Goal: Information Seeking & Learning: Compare options

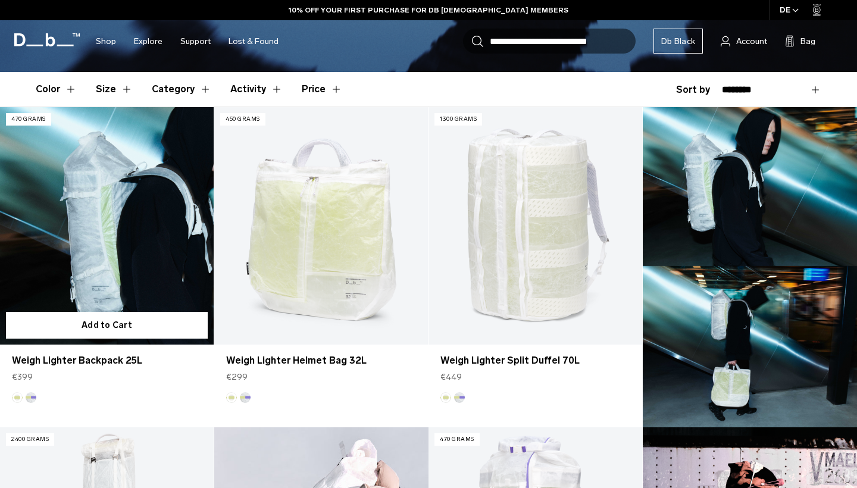
click at [128, 253] on link "Weigh Lighter Backpack 25L" at bounding box center [107, 226] width 214 height 238
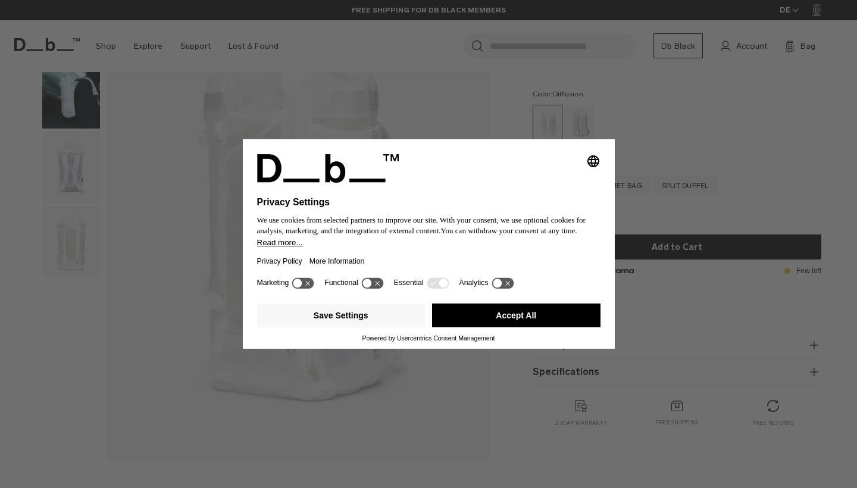
click at [576, 327] on button "Accept All" at bounding box center [516, 316] width 169 height 24
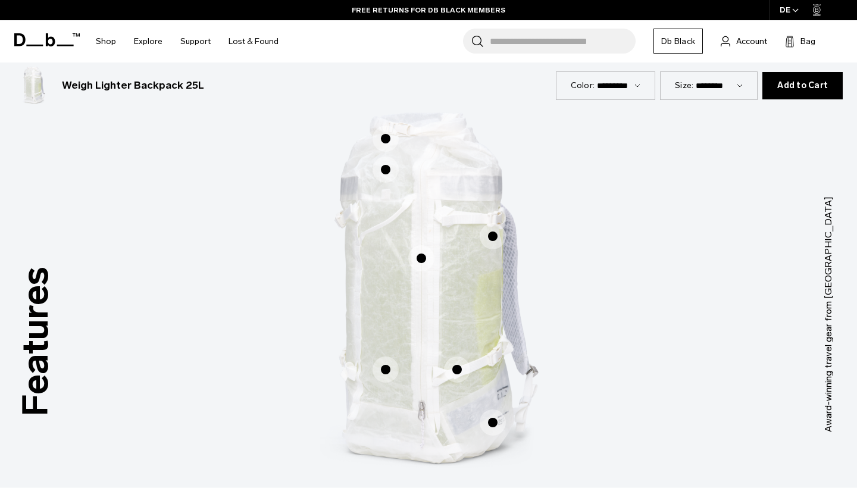
scroll to position [544, 0]
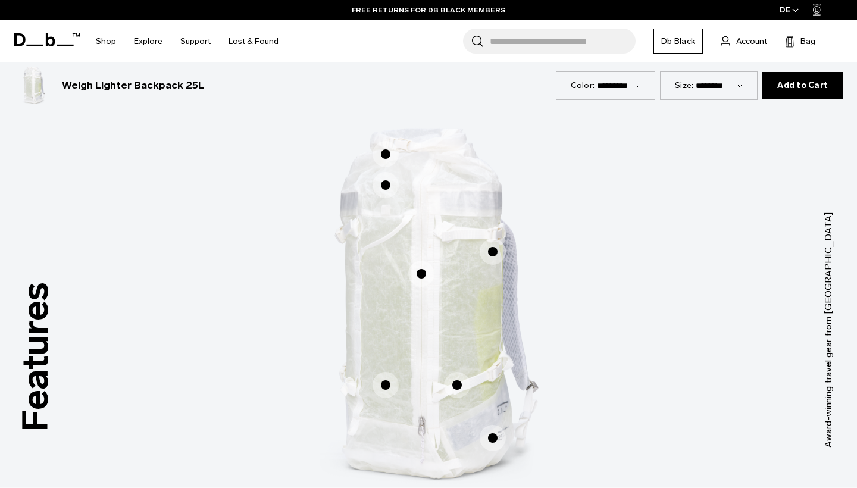
click at [387, 156] on span "1 / 3" at bounding box center [386, 154] width 26 height 26
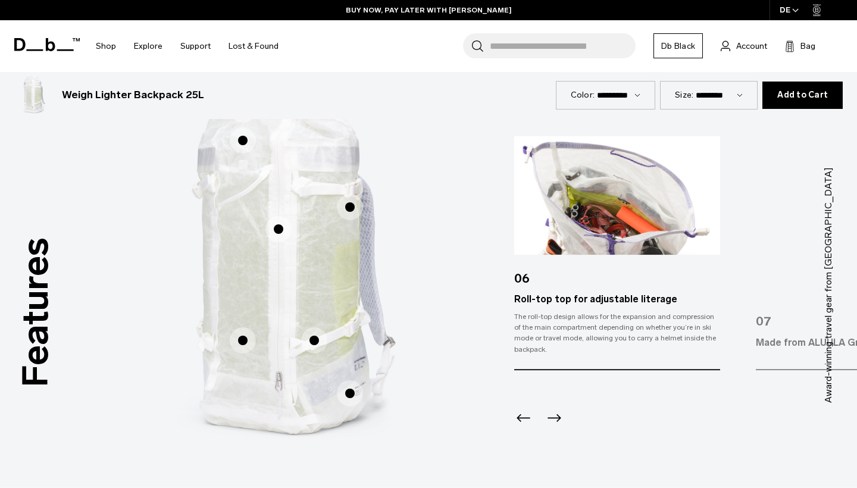
scroll to position [586, 0]
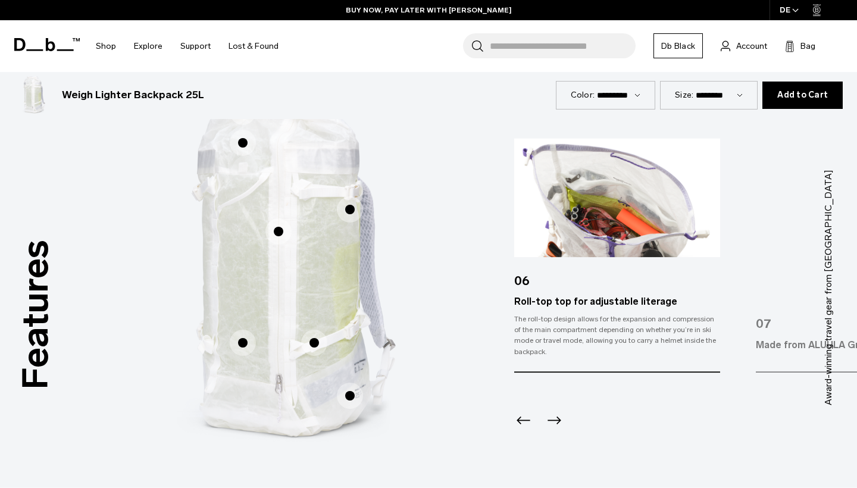
click at [554, 418] on icon "Next slide" at bounding box center [554, 420] width 19 height 19
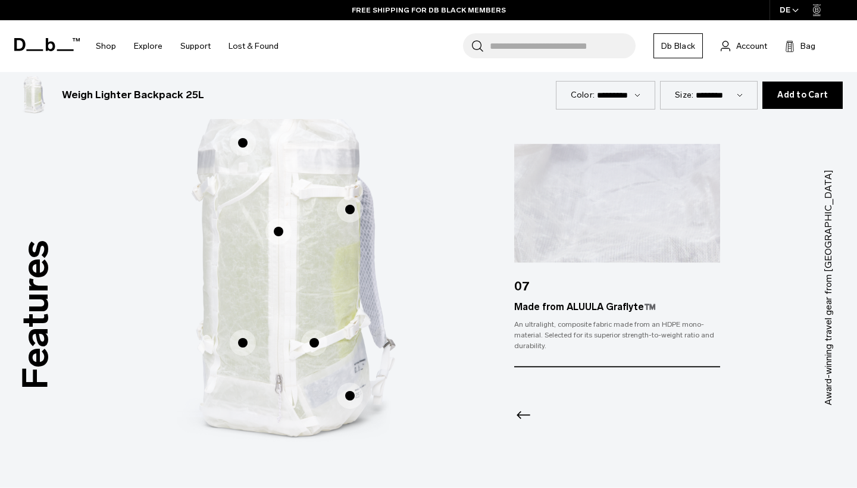
click at [342, 210] on span "1 / 3" at bounding box center [350, 209] width 26 height 26
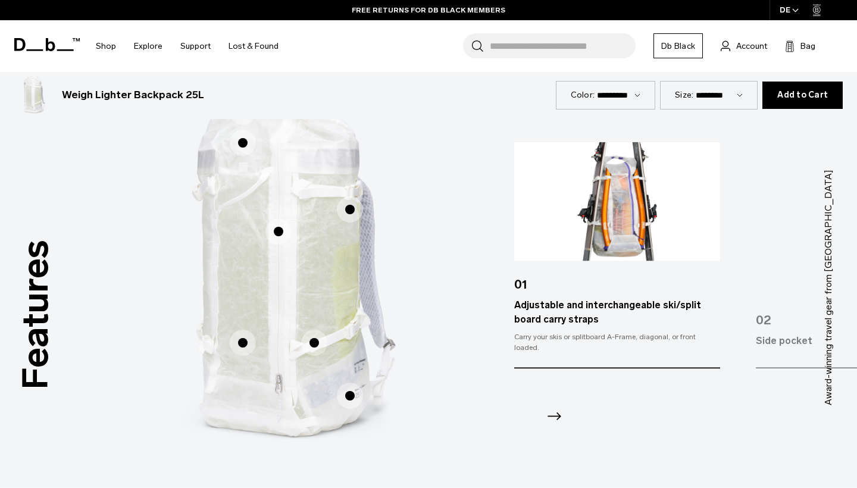
click at [558, 413] on icon "Next slide" at bounding box center [555, 417] width 14 height 8
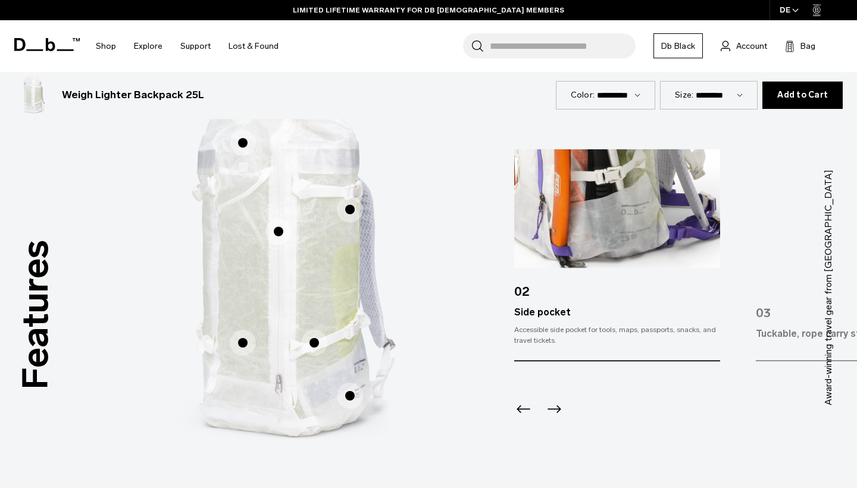
click at [558, 411] on icon "Next slide" at bounding box center [555, 409] width 14 height 8
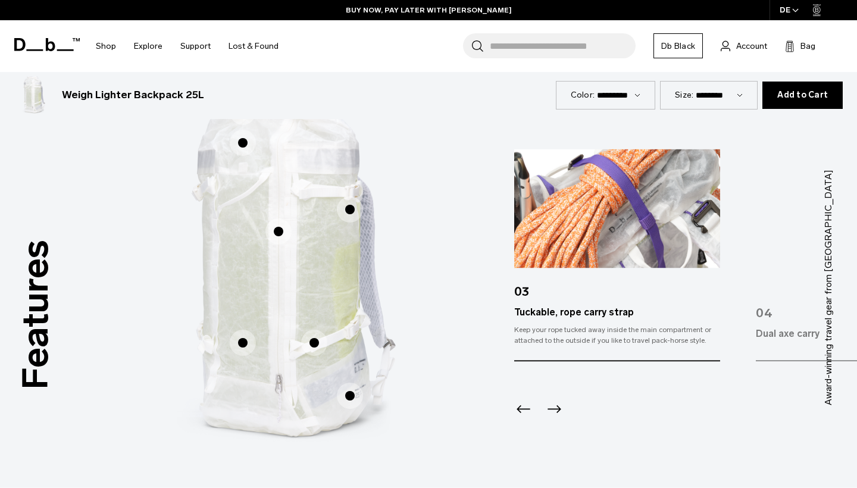
click at [558, 411] on icon "Next slide" at bounding box center [555, 409] width 14 height 8
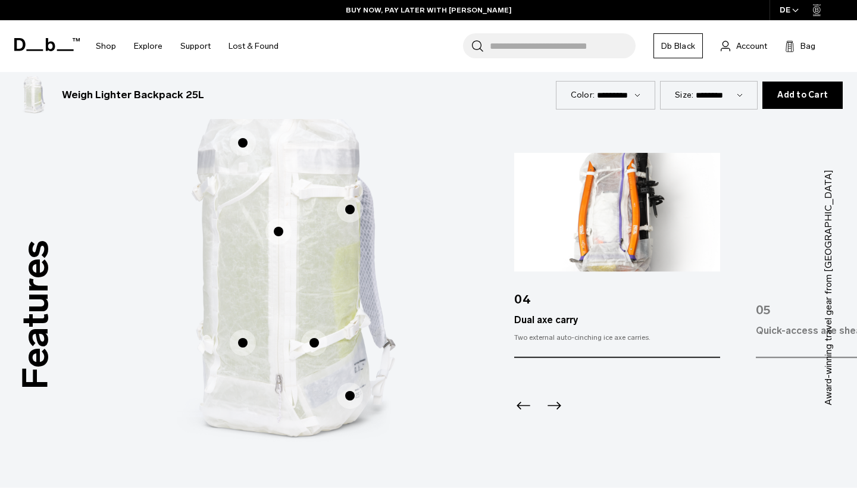
click at [558, 411] on icon "Next slide" at bounding box center [554, 406] width 19 height 19
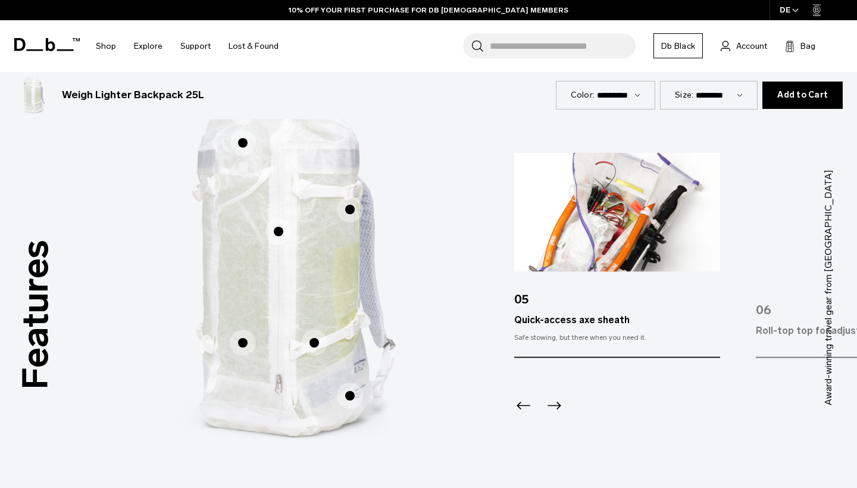
click at [279, 237] on span "1 / 3" at bounding box center [279, 232] width 26 height 26
click at [554, 404] on icon "Next slide" at bounding box center [554, 406] width 19 height 19
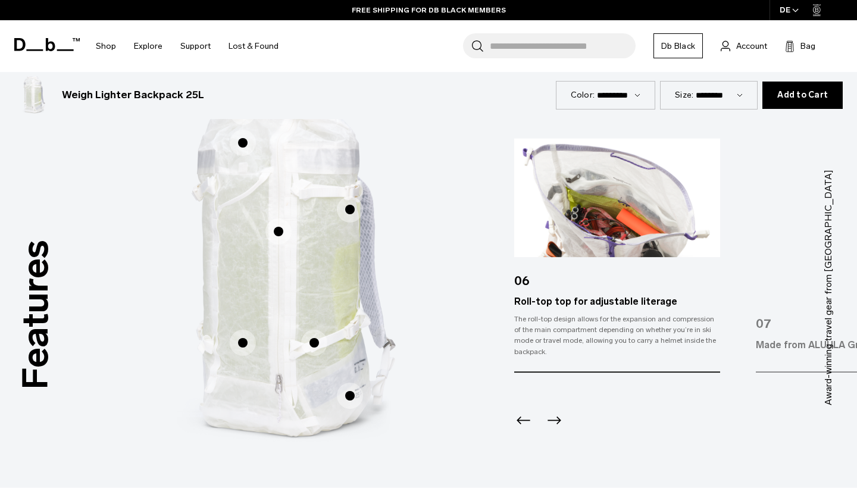
click at [525, 422] on icon "Previous slide" at bounding box center [523, 420] width 19 height 19
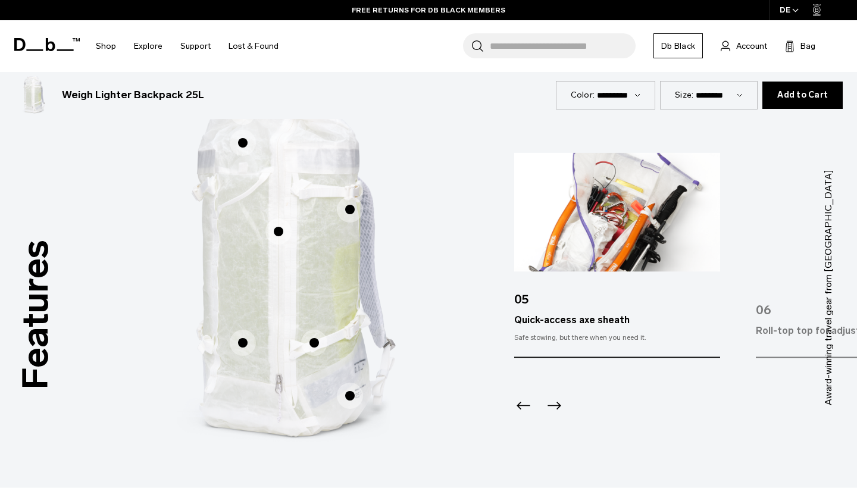
click at [552, 404] on icon "Next slide" at bounding box center [554, 406] width 19 height 19
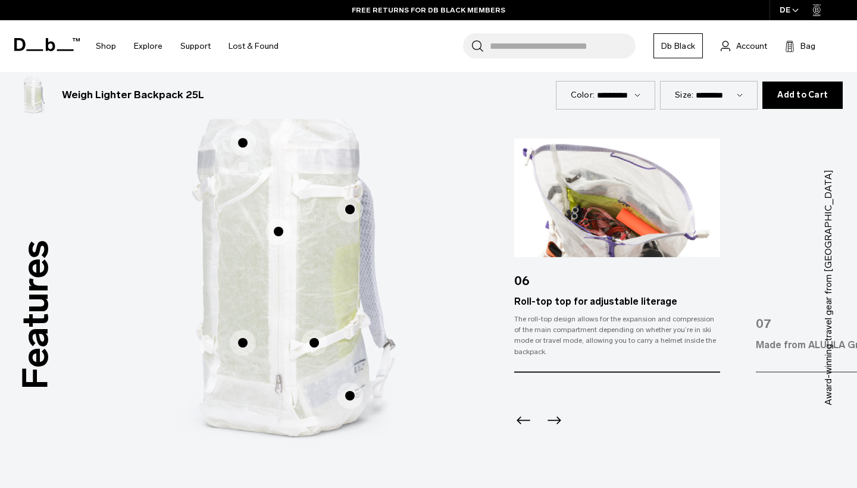
click at [343, 386] on span "1 / 3" at bounding box center [350, 396] width 26 height 26
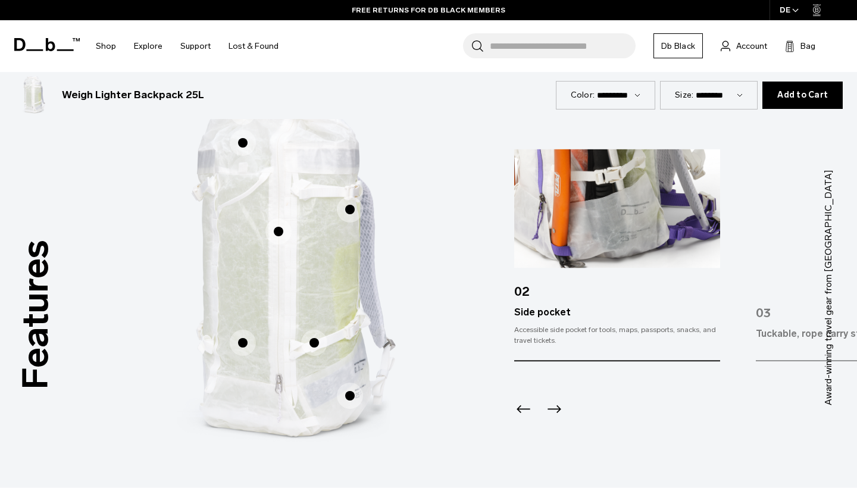
click at [314, 340] on span "1 / 3" at bounding box center [314, 343] width 26 height 26
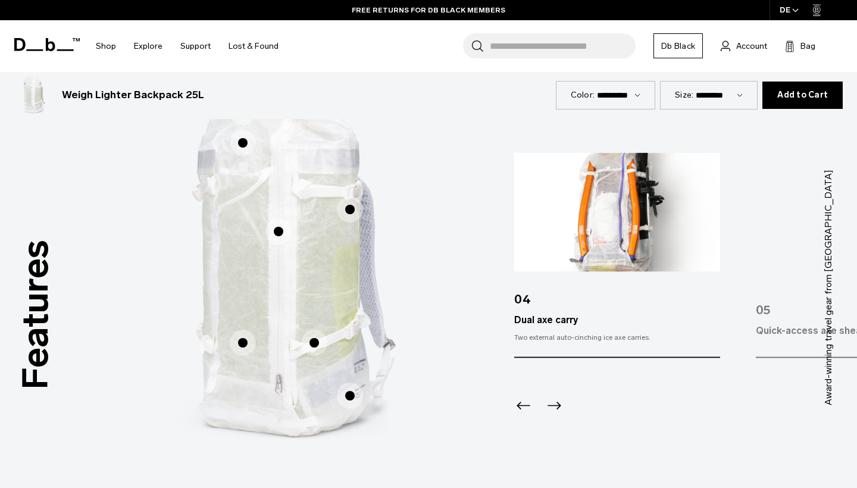
click at [247, 344] on span "1 / 3" at bounding box center [243, 343] width 26 height 26
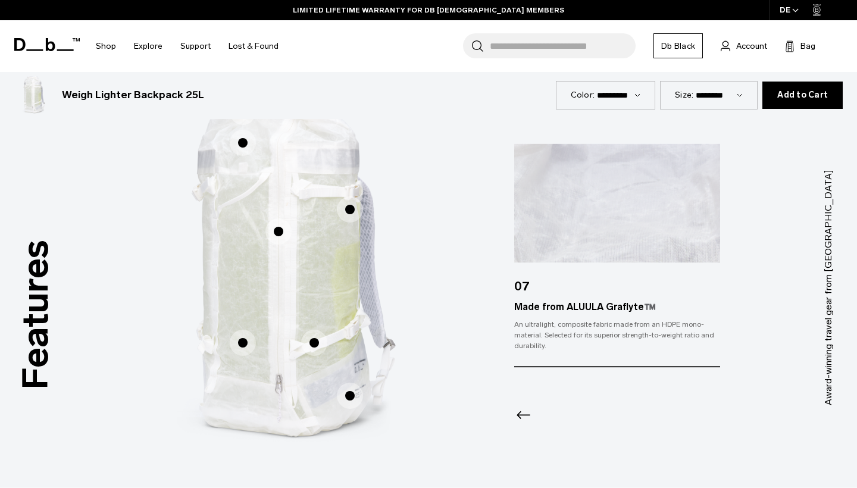
click at [276, 232] on span "1 / 3" at bounding box center [279, 232] width 26 height 26
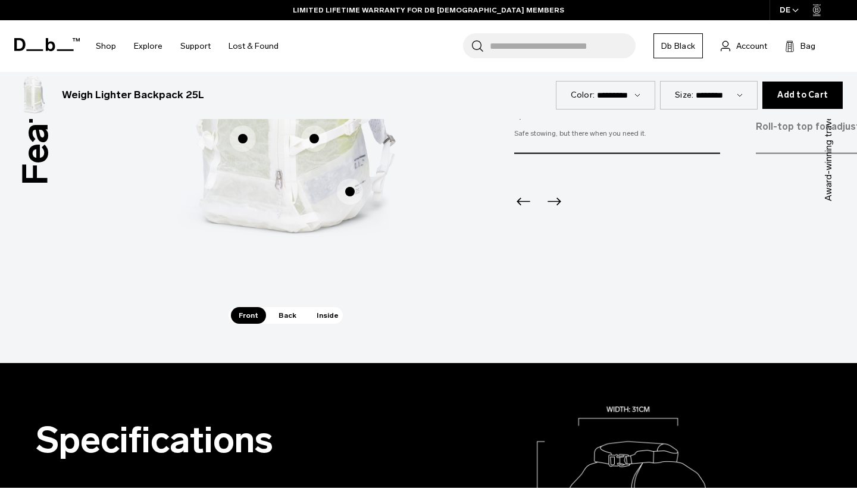
scroll to position [797, 0]
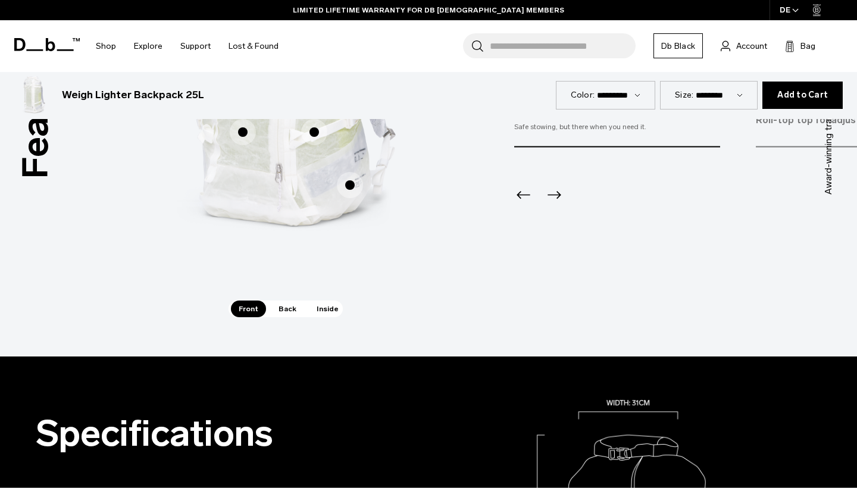
click at [290, 313] on span "Back" at bounding box center [287, 309] width 33 height 17
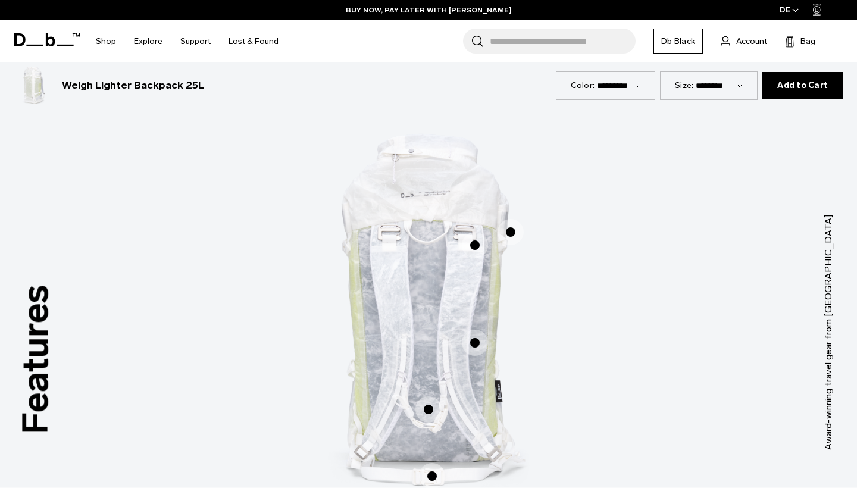
scroll to position [548, 0]
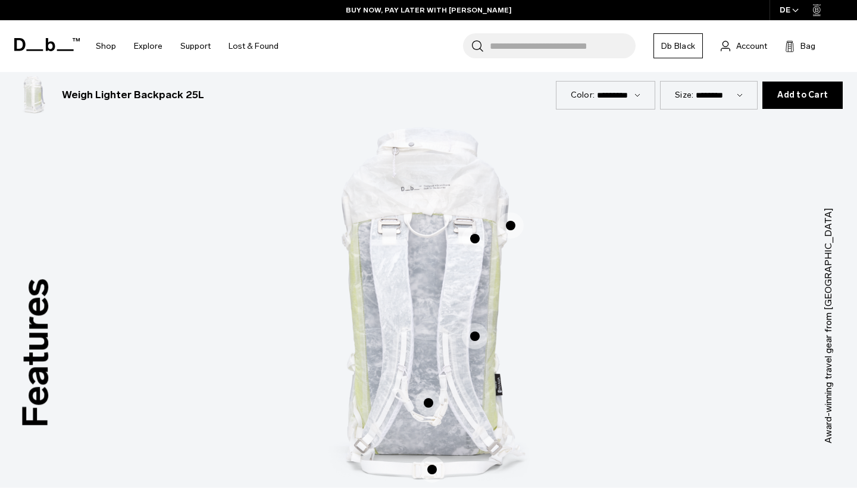
click at [514, 223] on span "2 / 3" at bounding box center [511, 226] width 26 height 26
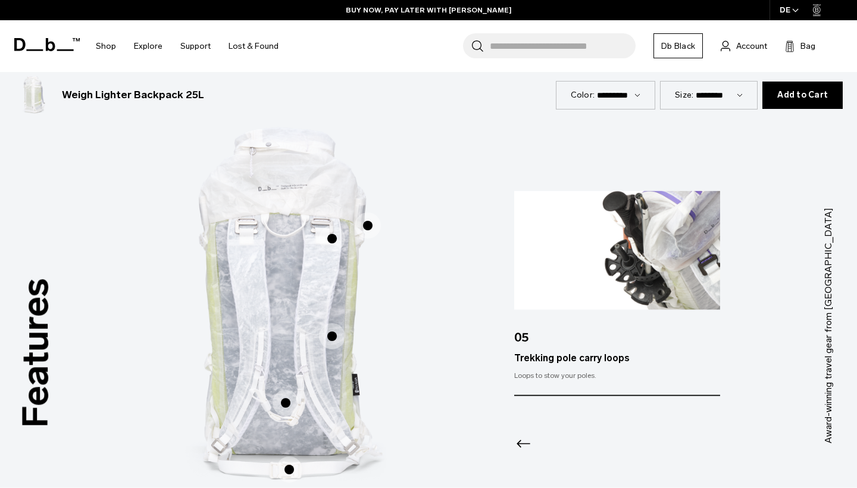
click at [332, 236] on span "2 / 3" at bounding box center [332, 239] width 26 height 26
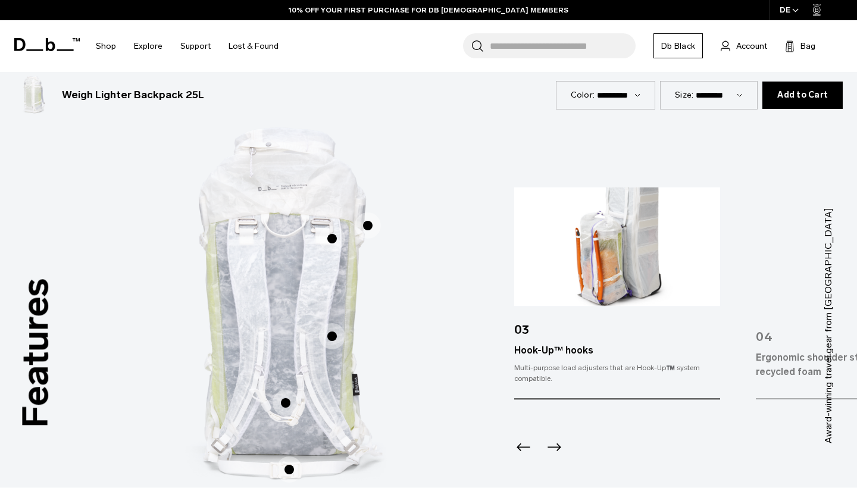
click at [330, 332] on span "2 / 3" at bounding box center [332, 336] width 26 height 26
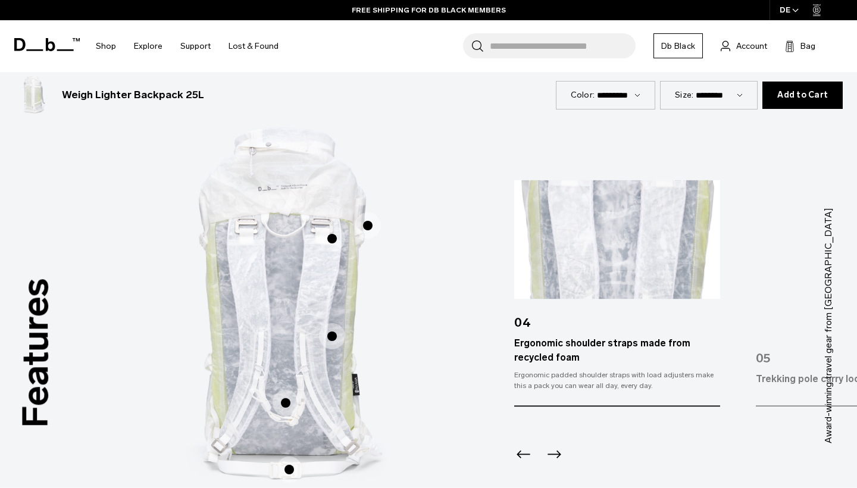
click at [292, 400] on span "2 / 3" at bounding box center [286, 403] width 26 height 26
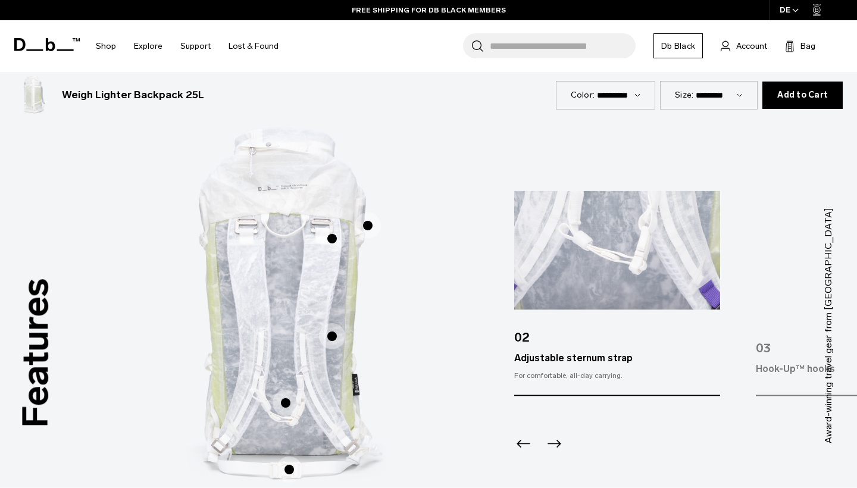
click at [287, 463] on span "2 / 3" at bounding box center [289, 470] width 26 height 26
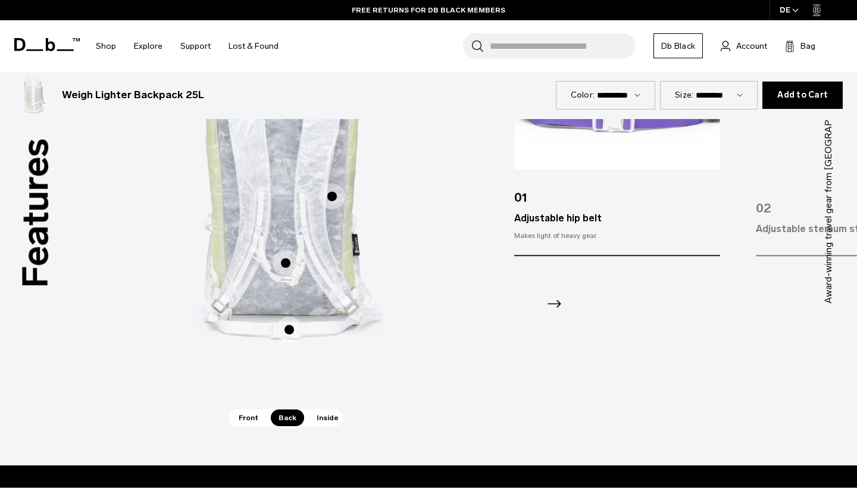
scroll to position [690, 0]
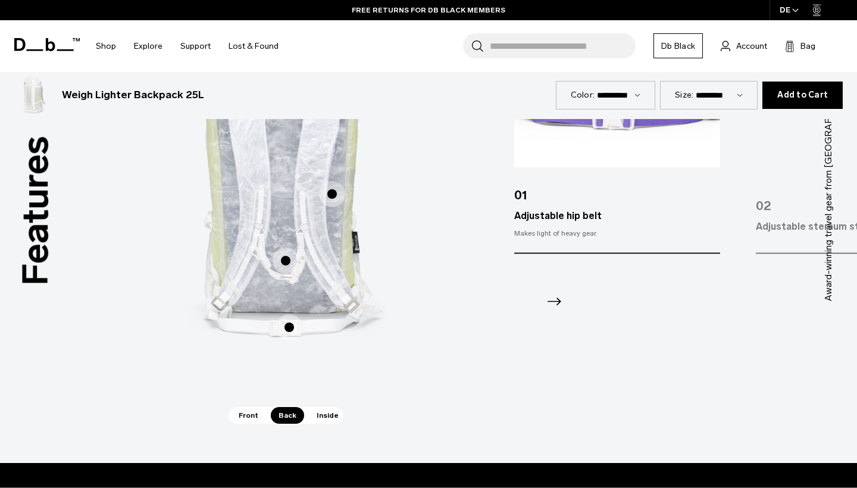
click at [324, 411] on span "Inside" at bounding box center [328, 415] width 38 height 17
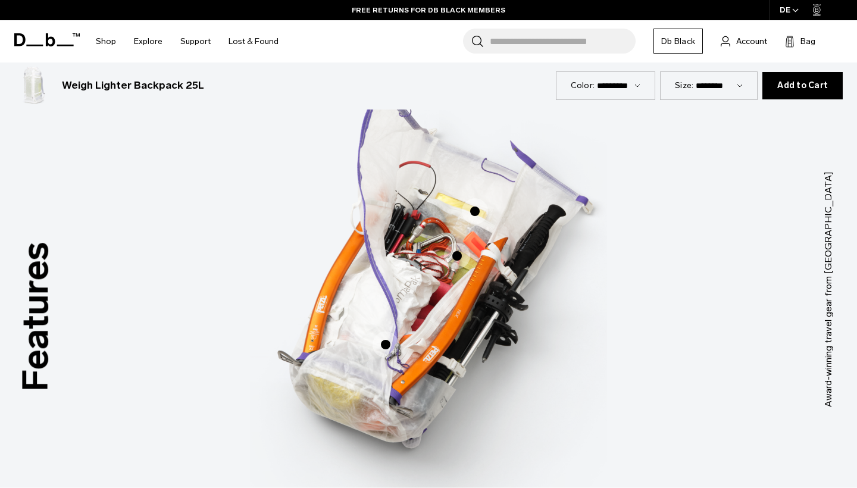
scroll to position [572, 0]
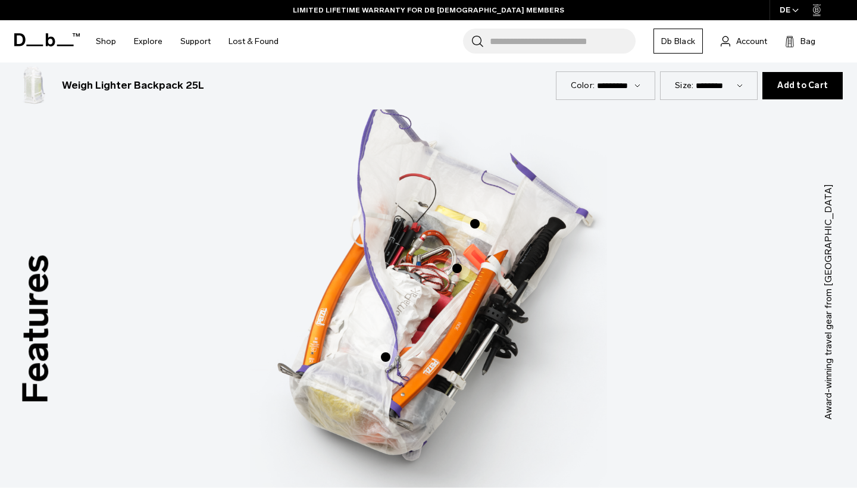
click at [475, 230] on span "3 / 3" at bounding box center [475, 224] width 26 height 26
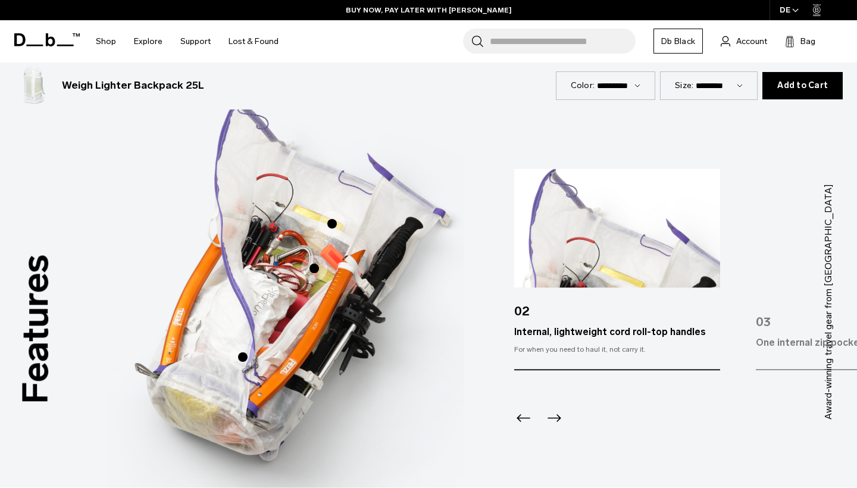
click at [311, 264] on span "3 / 3" at bounding box center [314, 268] width 26 height 26
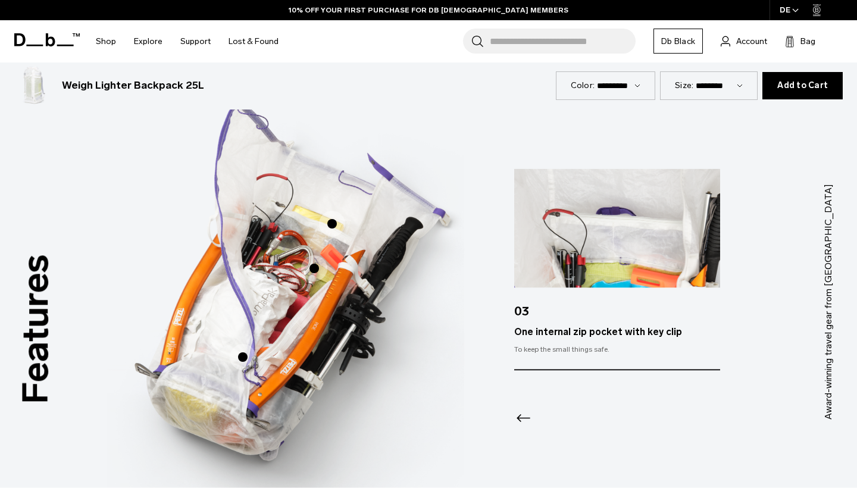
click at [250, 355] on span "3 / 3" at bounding box center [243, 357] width 26 height 26
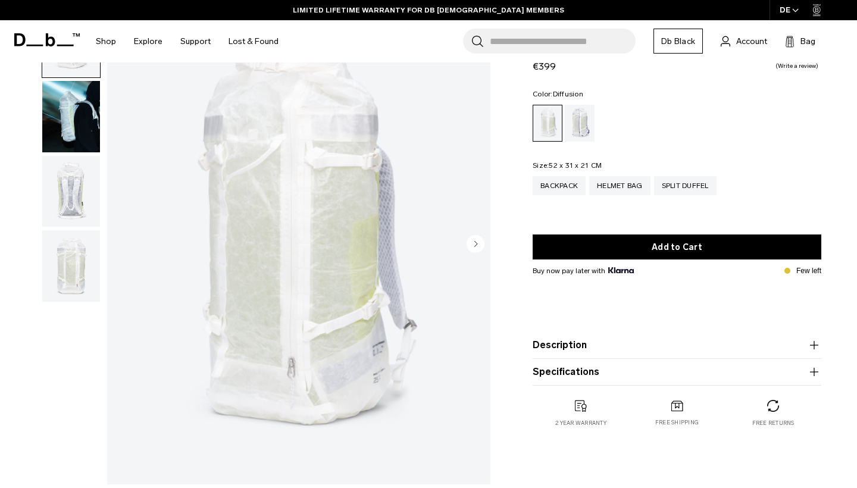
scroll to position [68, 0]
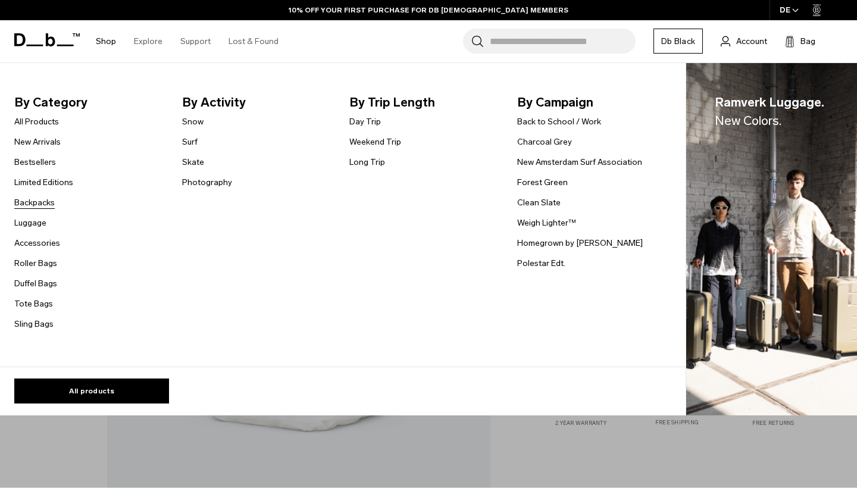
click at [48, 199] on link "Backpacks" at bounding box center [34, 202] width 40 height 13
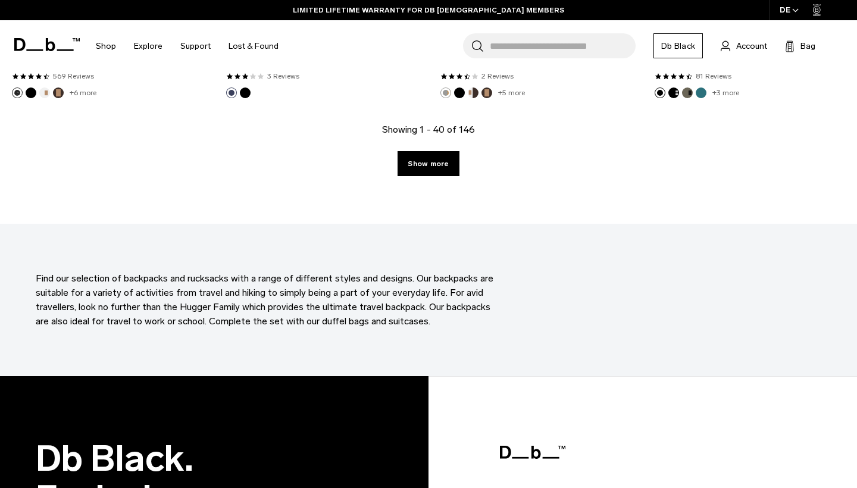
scroll to position [3458, 0]
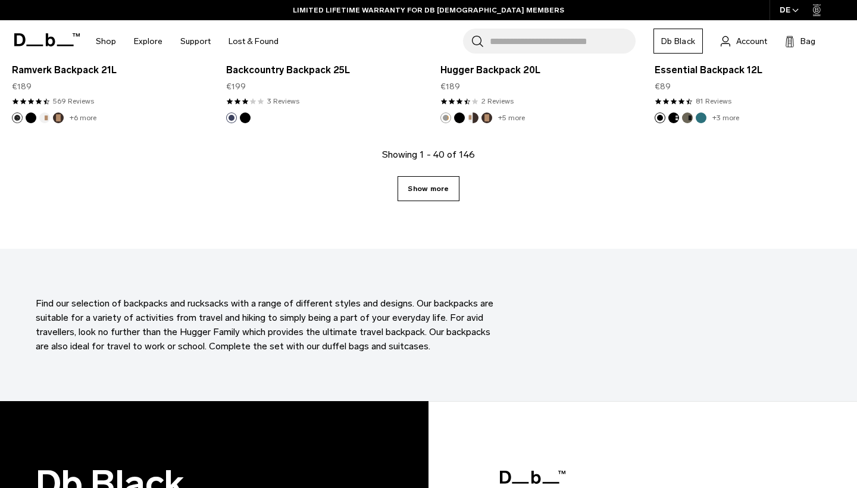
click at [440, 198] on link "Show more" at bounding box center [428, 188] width 61 height 25
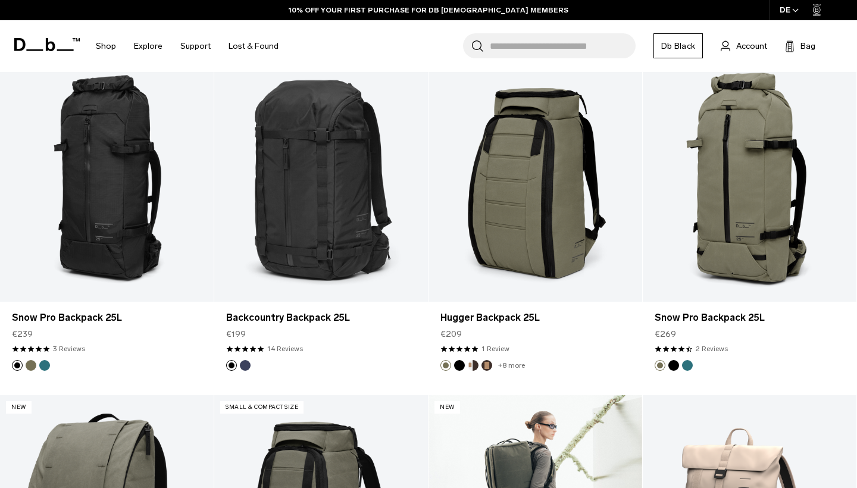
scroll to position [4532, 0]
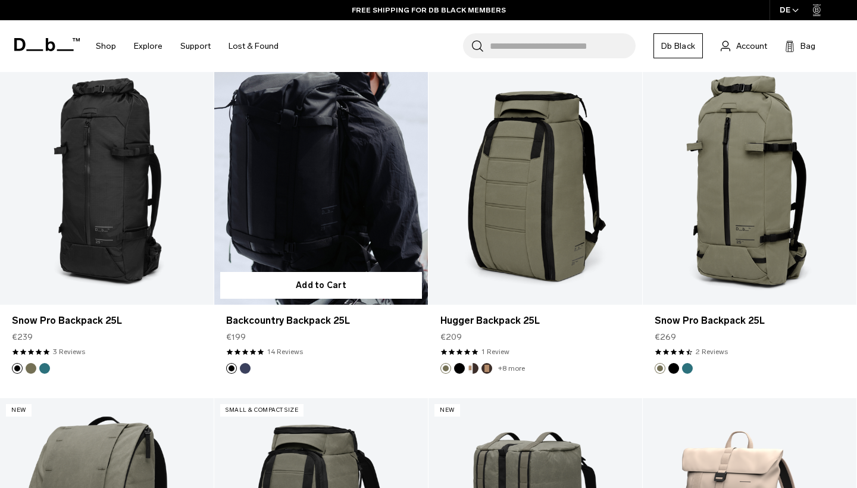
click at [301, 119] on link "Backcountry Backpack 25L" at bounding box center [321, 186] width 214 height 238
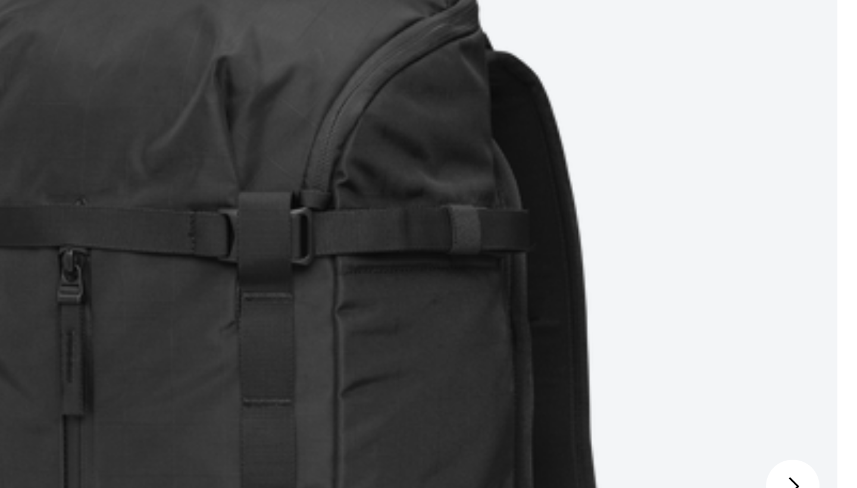
click at [216, 91] on img "1 / 12" at bounding box center [298, 319] width 383 height 479
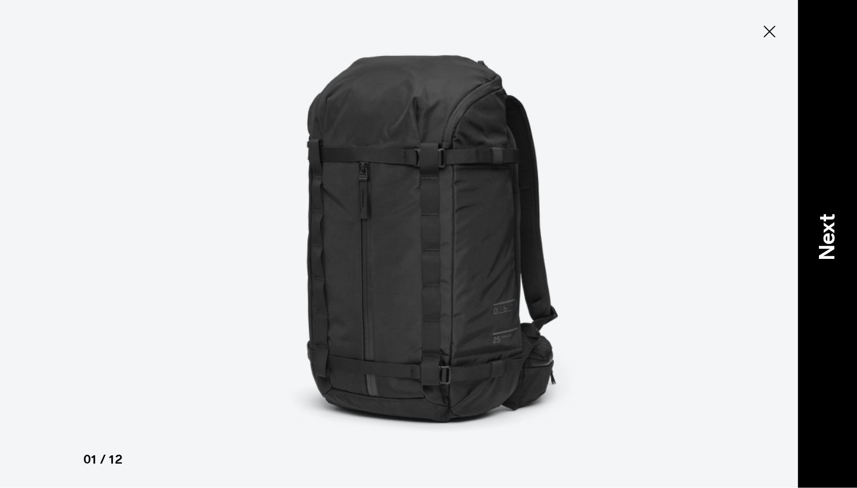
click at [856, 207] on div "Next" at bounding box center [828, 244] width 60 height 488
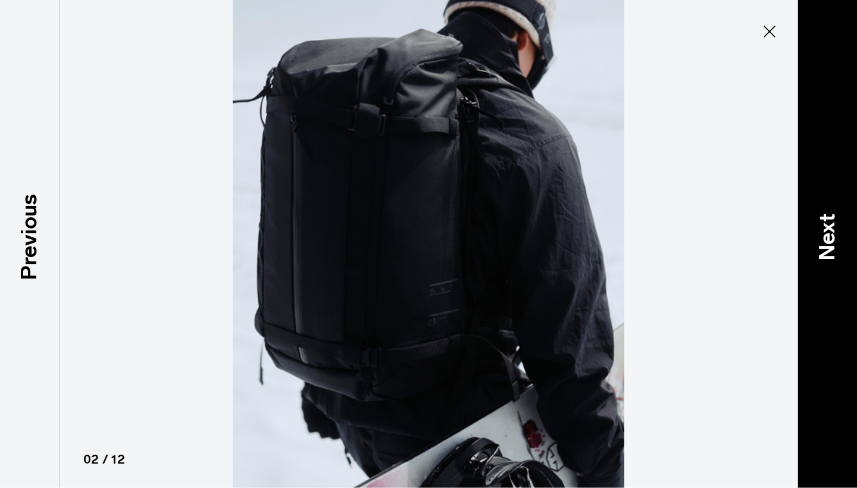
click at [845, 213] on div "Next" at bounding box center [828, 244] width 60 height 488
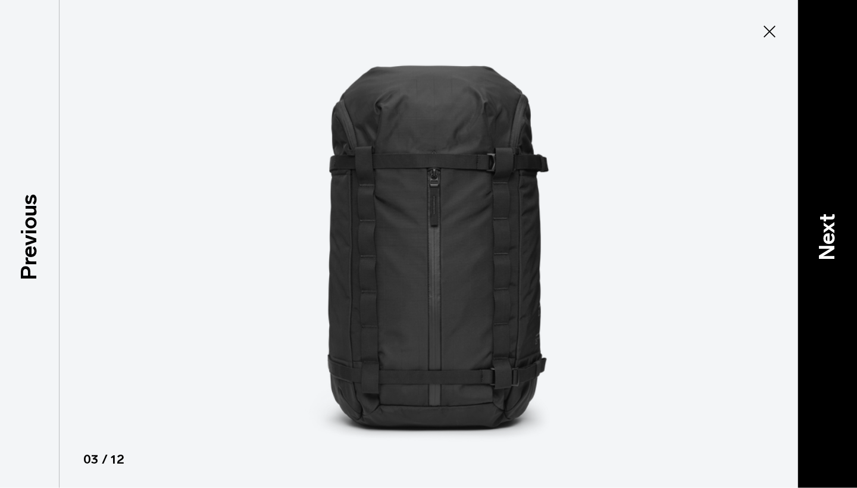
click at [845, 213] on div "Next" at bounding box center [828, 244] width 60 height 488
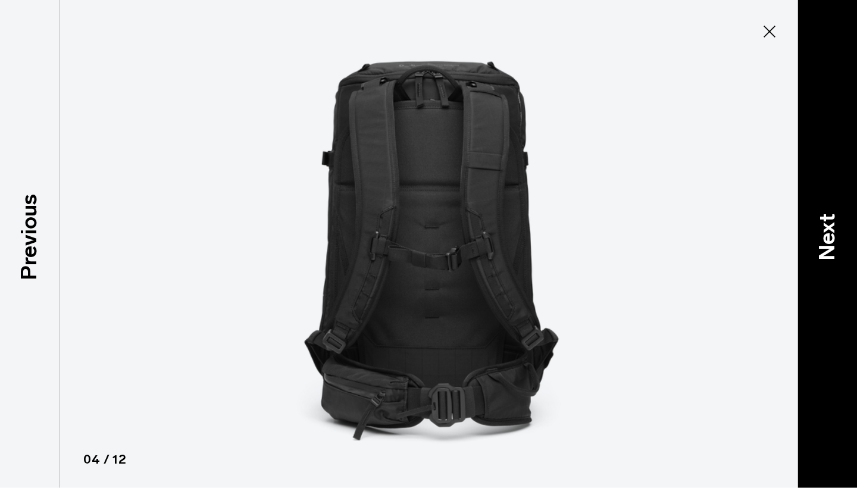
click at [845, 213] on div "Next" at bounding box center [828, 244] width 60 height 488
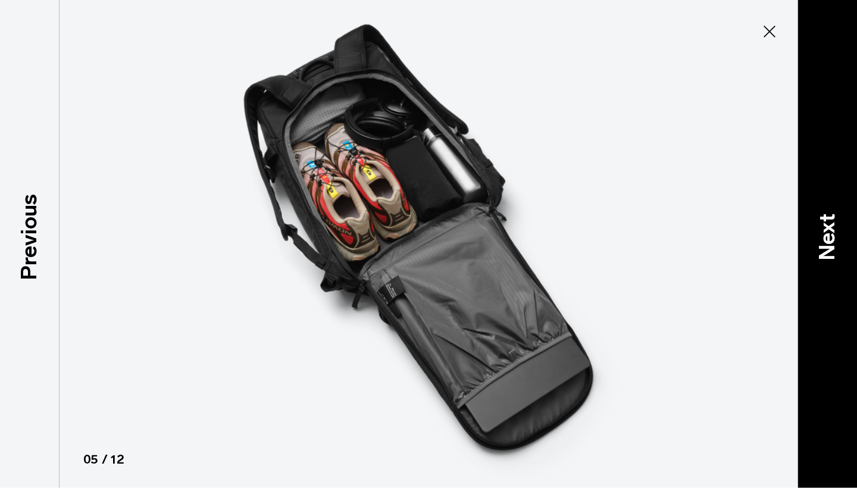
click at [845, 213] on div "Next" at bounding box center [828, 244] width 60 height 488
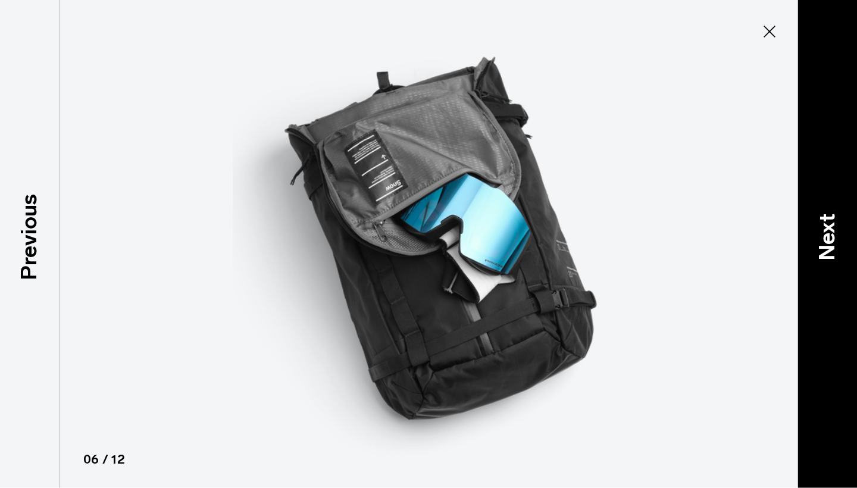
click at [845, 213] on div "Next" at bounding box center [828, 244] width 60 height 488
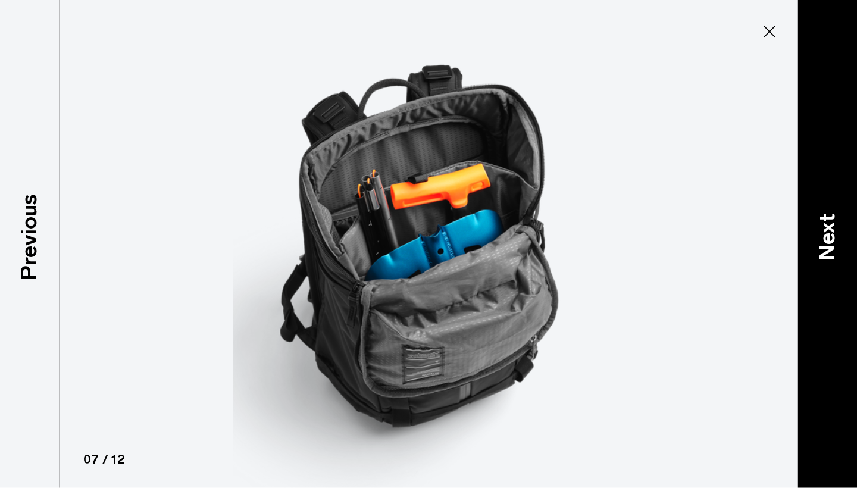
click at [845, 213] on div "Next" at bounding box center [828, 244] width 60 height 488
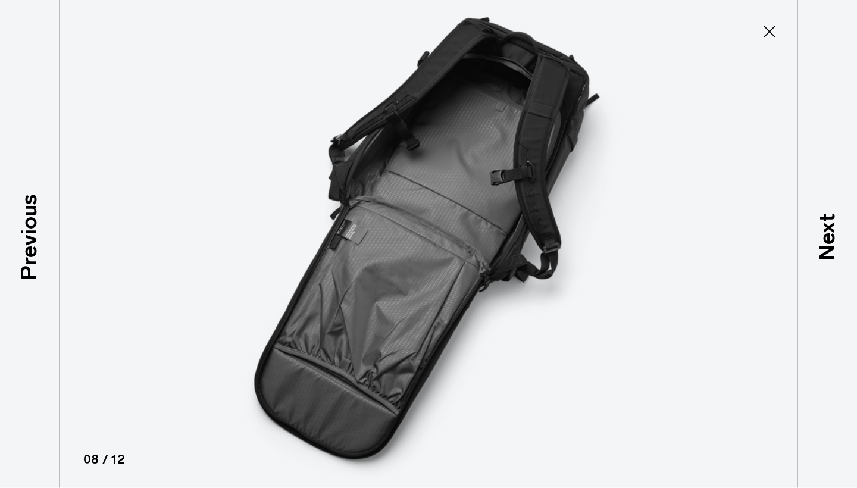
click at [768, 32] on icon at bounding box center [769, 31] width 19 height 19
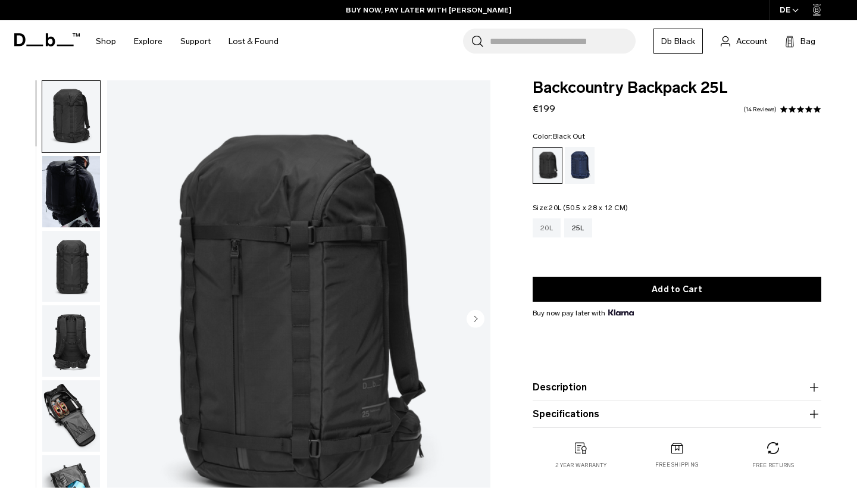
click at [553, 236] on div "20L" at bounding box center [547, 228] width 28 height 19
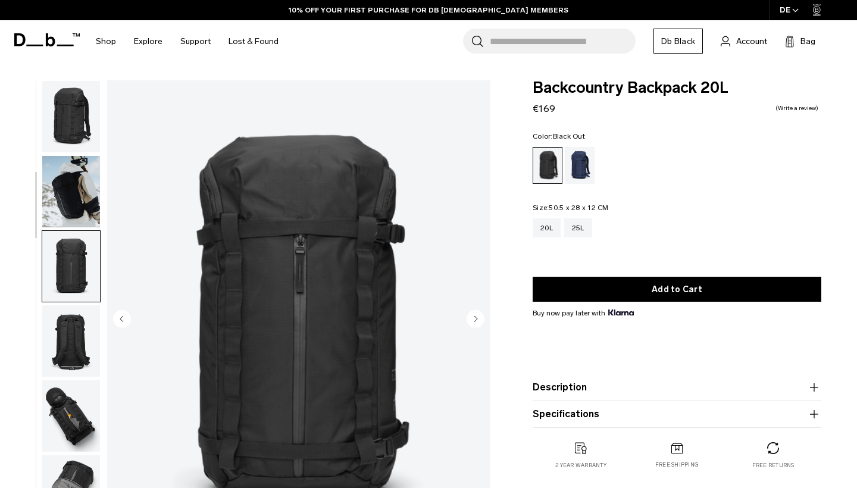
scroll to position [151, 0]
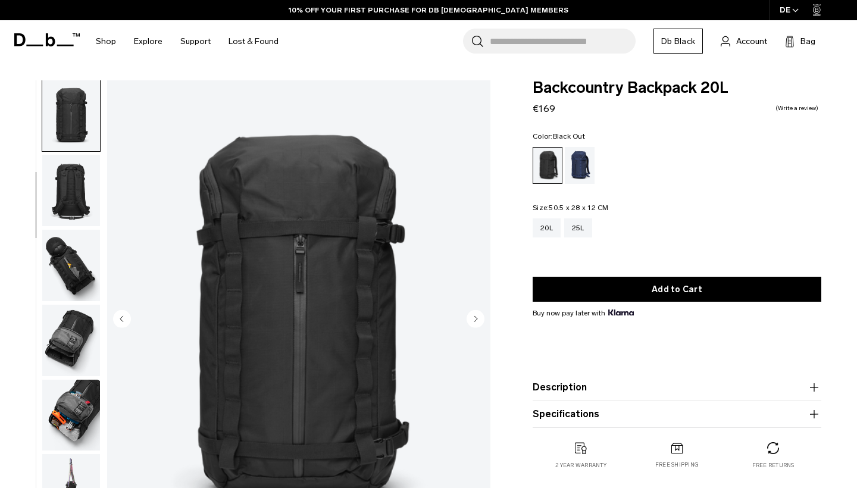
click at [485, 325] on icon "Next slide" at bounding box center [476, 319] width 18 height 18
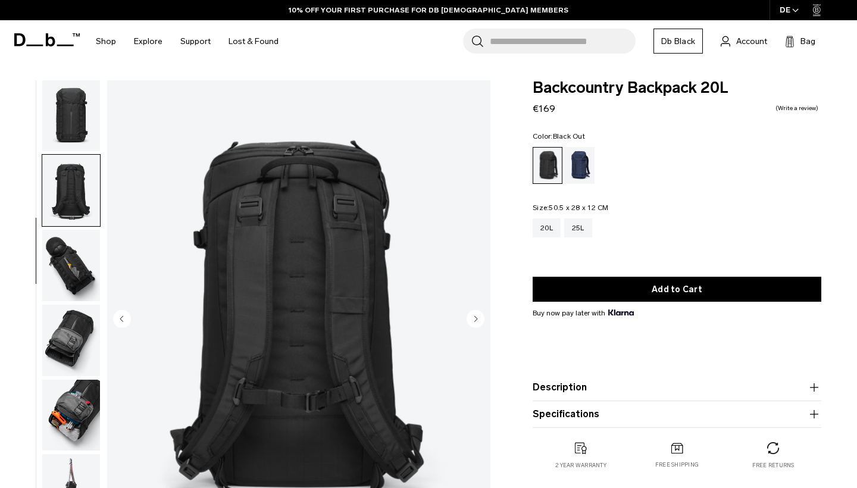
scroll to position [226, 0]
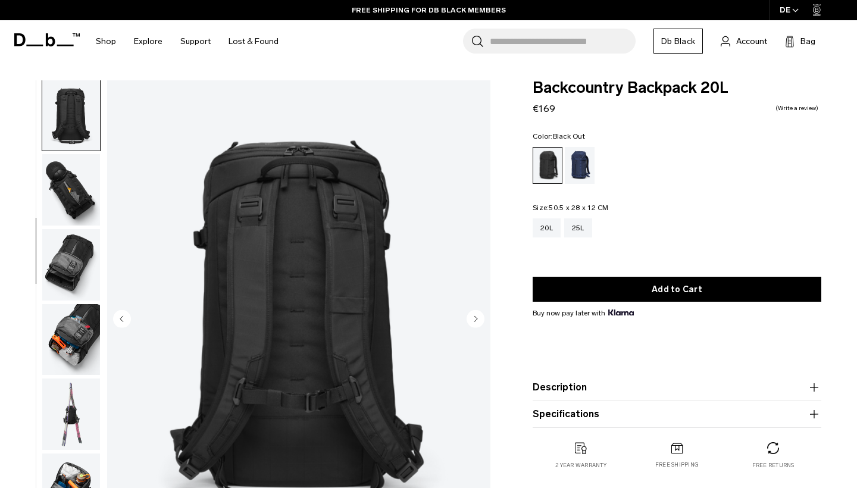
click at [485, 325] on icon "Next slide" at bounding box center [476, 319] width 18 height 18
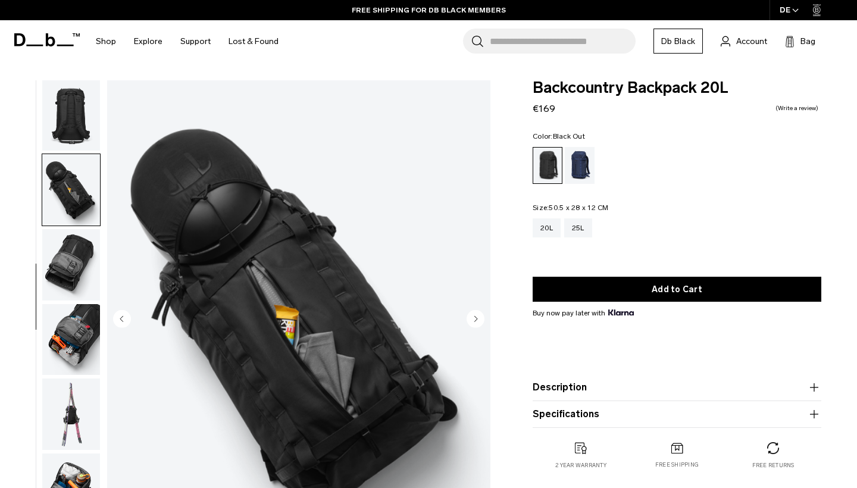
scroll to position [273, 0]
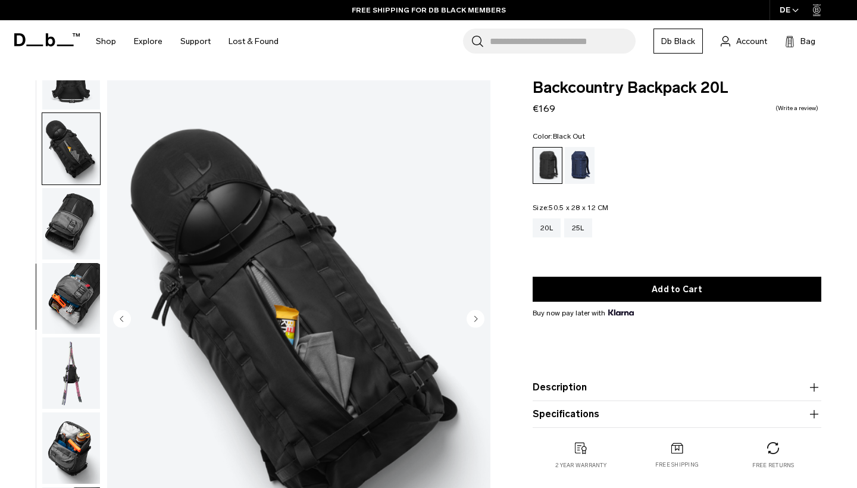
click at [485, 325] on icon "Next slide" at bounding box center [476, 319] width 18 height 18
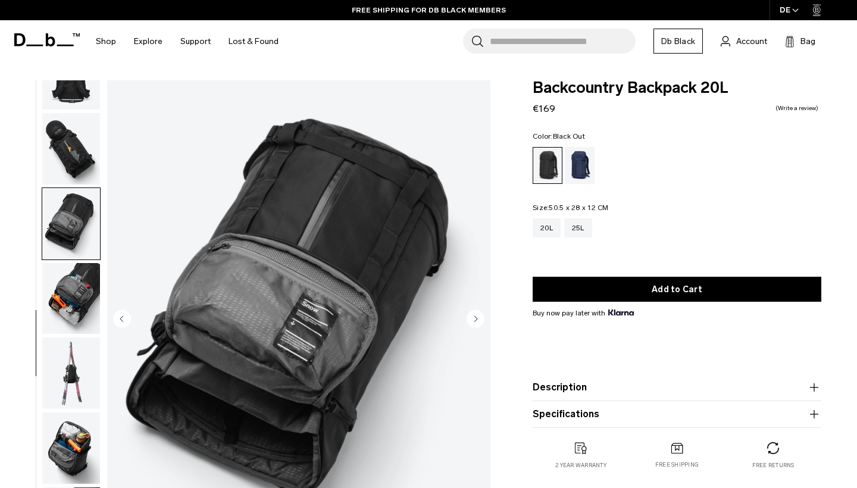
click at [485, 325] on icon "Next slide" at bounding box center [476, 319] width 18 height 18
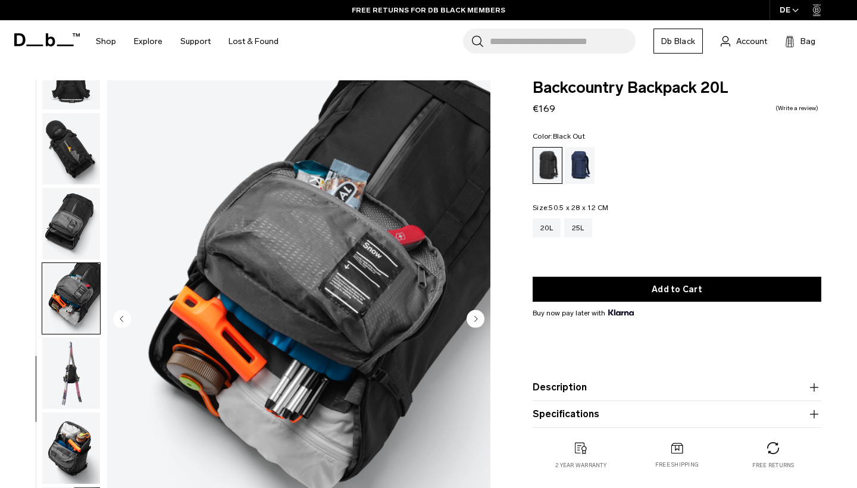
click at [447, 210] on img "7 / 10" at bounding box center [298, 319] width 383 height 479
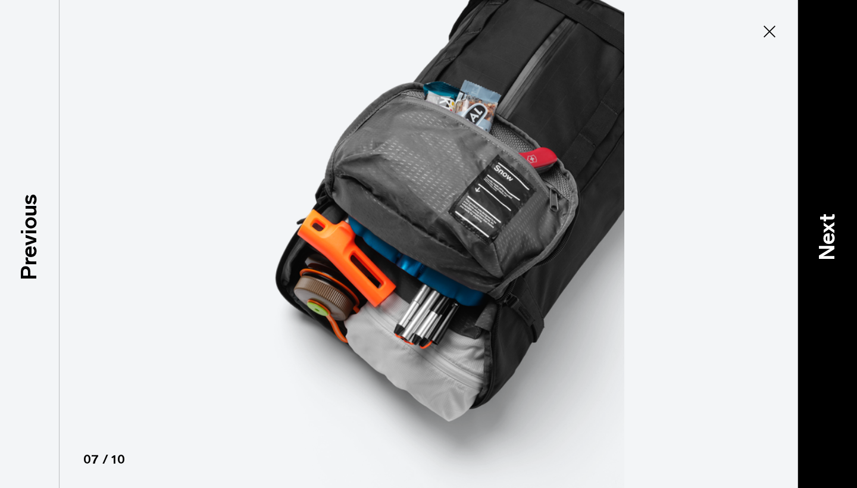
click at [827, 243] on p "Next" at bounding box center [828, 236] width 32 height 47
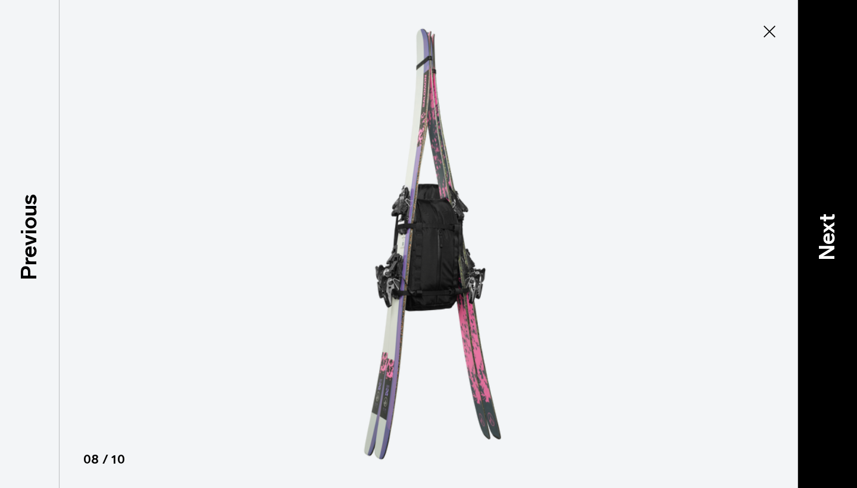
click at [827, 243] on p "Next" at bounding box center [828, 236] width 32 height 47
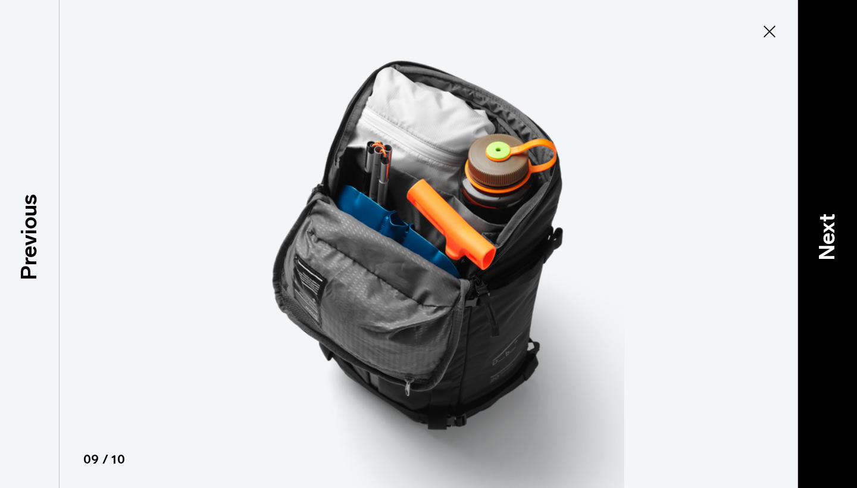
click at [827, 243] on p "Next" at bounding box center [828, 236] width 32 height 47
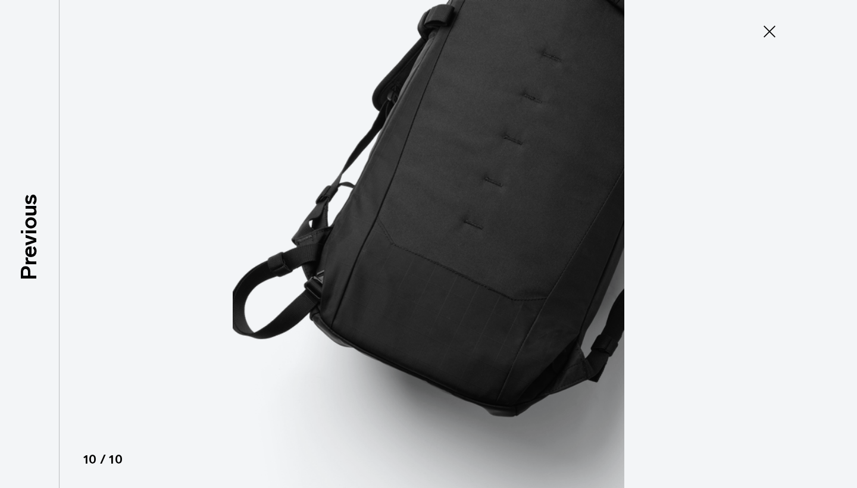
click at [774, 33] on icon at bounding box center [769, 31] width 19 height 19
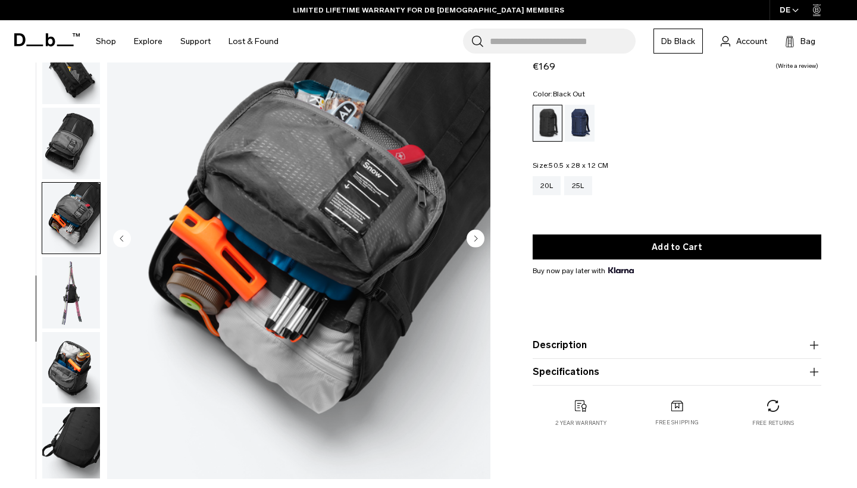
scroll to position [89, 0]
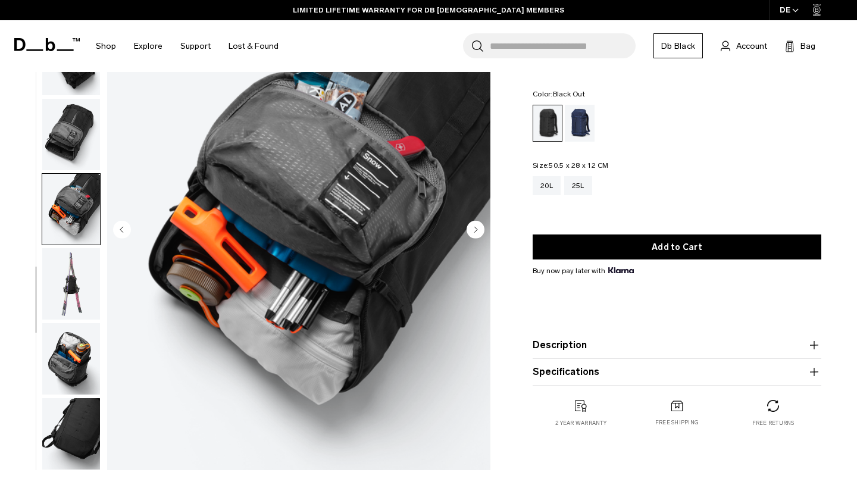
click at [634, 346] on button "Description" at bounding box center [677, 345] width 289 height 14
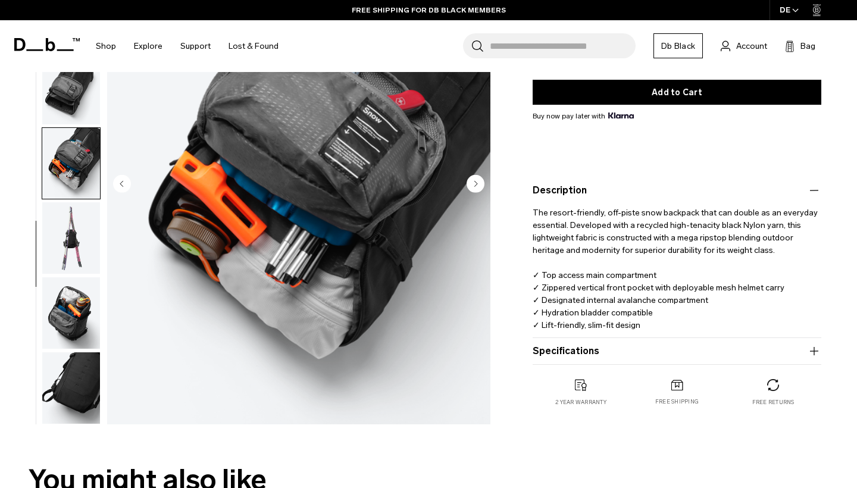
scroll to position [214, 0]
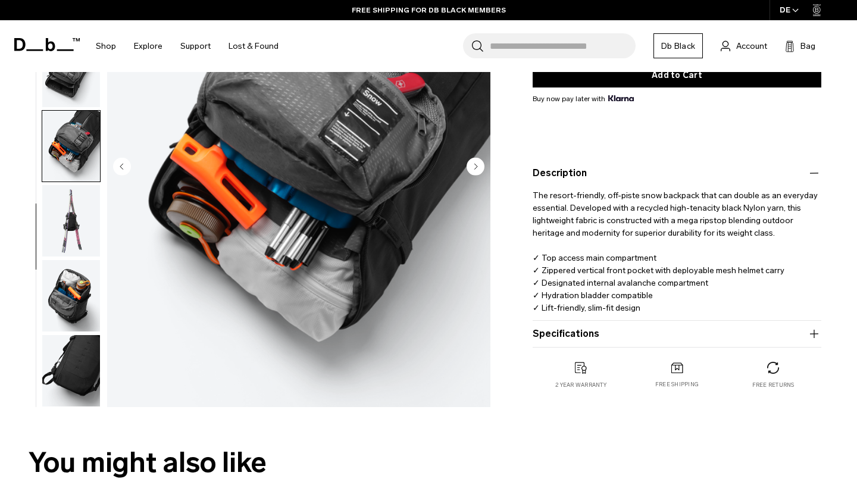
click at [595, 341] on button "Specifications" at bounding box center [677, 334] width 289 height 14
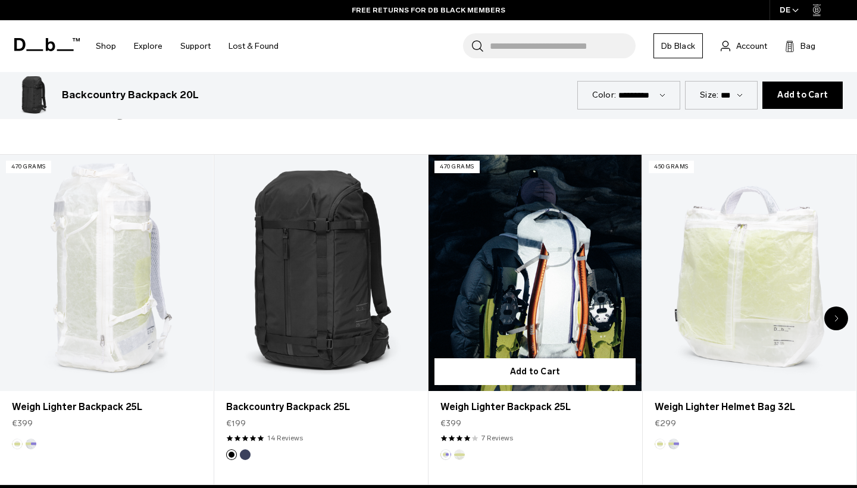
scroll to position [723, 0]
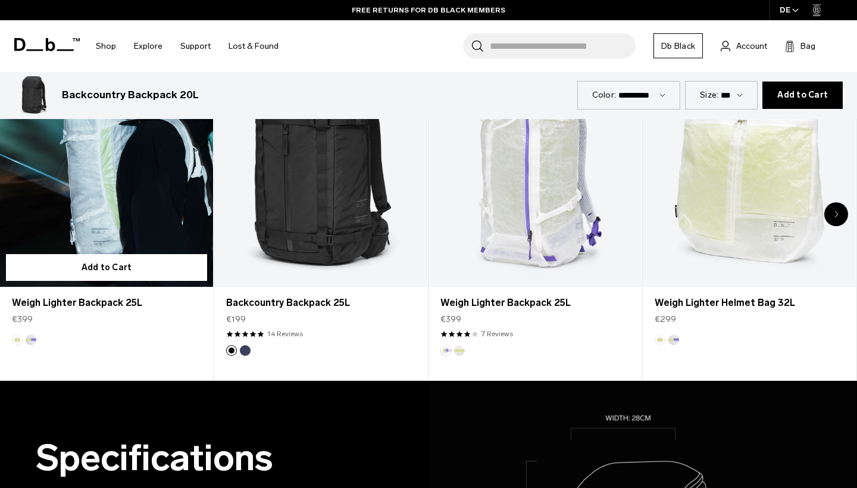
click at [97, 240] on link "Weigh Lighter Backpack 25L" at bounding box center [106, 169] width 213 height 237
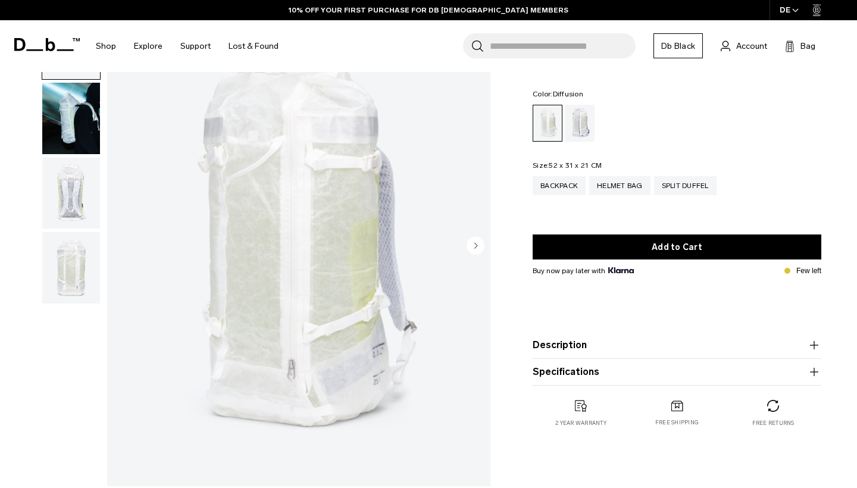
click at [599, 369] on button "Specifications" at bounding box center [677, 372] width 289 height 14
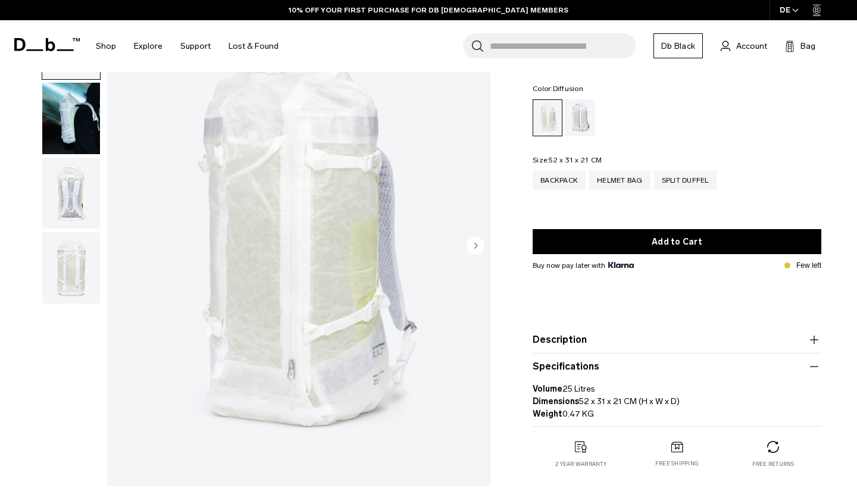
scroll to position [86, 0]
